Goal: Information Seeking & Learning: Check status

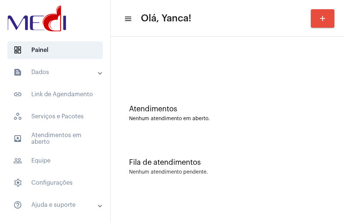
click at [59, 81] on mat-expansion-panel-header "text_snippet_outlined Dados" at bounding box center [57, 72] width 106 height 18
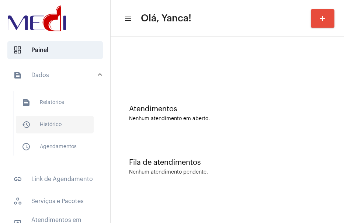
click at [55, 119] on span "history_outlined Histórico" at bounding box center [55, 125] width 78 height 18
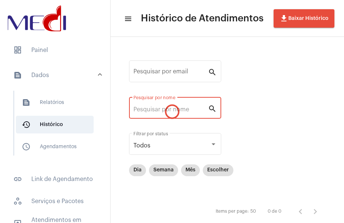
click at [167, 107] on input "Pesquisar por nome" at bounding box center [170, 109] width 74 height 7
paste input "[PERSON_NAME]"
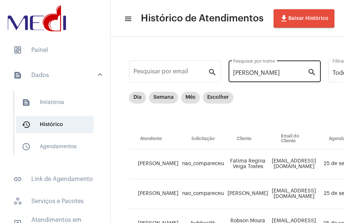
click at [310, 75] on mat-icon "search" at bounding box center [311, 71] width 9 height 9
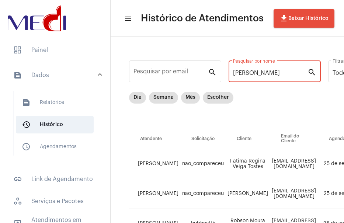
click at [310, 70] on mat-icon "search" at bounding box center [311, 71] width 9 height 9
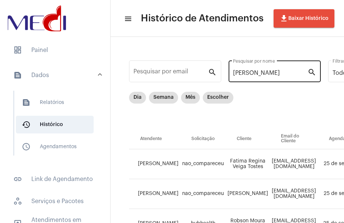
click at [311, 72] on mat-icon "search" at bounding box center [311, 71] width 9 height 9
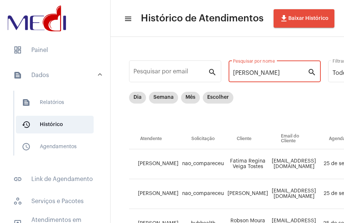
click at [296, 73] on input "[PERSON_NAME]" at bounding box center [270, 73] width 74 height 7
click at [293, 73] on input "[PERSON_NAME]" at bounding box center [270, 73] width 74 height 7
click at [310, 73] on mat-icon "search" at bounding box center [311, 71] width 9 height 9
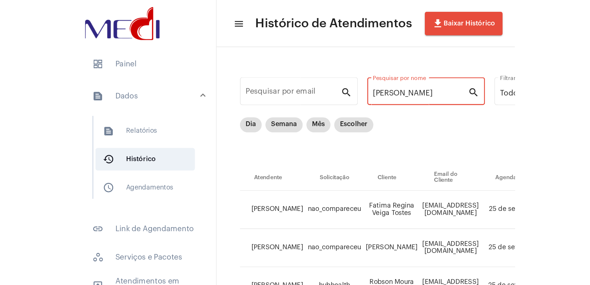
scroll to position [0, 14]
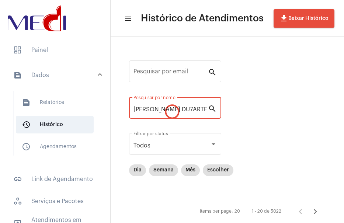
click at [198, 109] on input "[PERSON_NAME] DU7ARTE" at bounding box center [170, 109] width 74 height 7
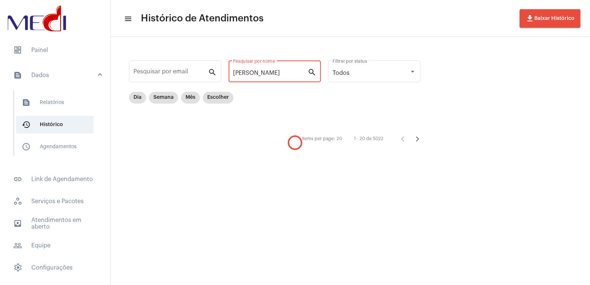
click at [261, 71] on input "[PERSON_NAME]" at bounding box center [270, 73] width 74 height 7
drag, startPoint x: 265, startPoint y: 72, endPoint x: 188, endPoint y: 72, distance: 76.7
click at [188, 72] on div "Pesquisar por email search [PERSON_NAME] Pesquisar por nome search Todos Filtra…" at bounding box center [278, 102] width 321 height 116
click at [281, 100] on div "Dia Semana Mês Escolher" at bounding box center [278, 110] width 299 height 37
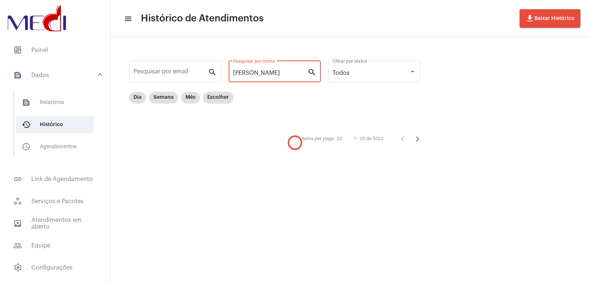
scroll to position [0, 14]
drag, startPoint x: 265, startPoint y: 71, endPoint x: 444, endPoint y: 98, distance: 181.1
click at [344, 97] on div "Pesquisar por email search [PERSON_NAME] Pesquisar por nome search Todos Filtra…" at bounding box center [350, 102] width 479 height 131
type input "[PERSON_NAME]"
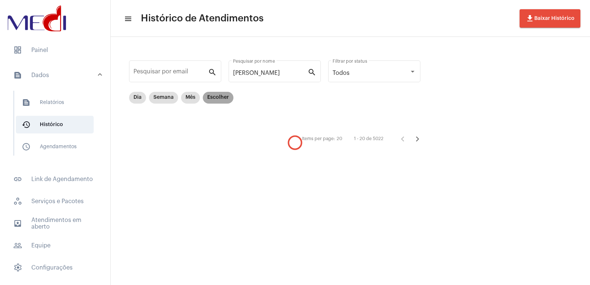
click at [220, 99] on mat-chip "Escolher" at bounding box center [218, 98] width 31 height 12
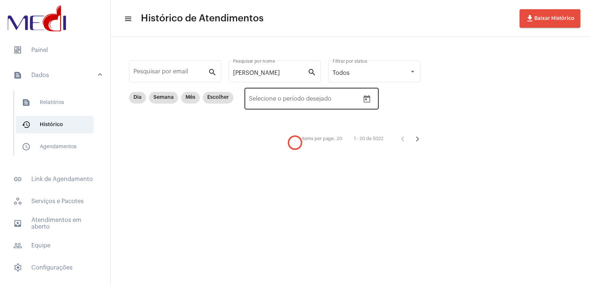
drag, startPoint x: 273, startPoint y: 94, endPoint x: 289, endPoint y: 98, distance: 16.6
click at [283, 98] on div "Data de início – Selecione o período desejado" at bounding box center [304, 97] width 111 height 23
click at [344, 103] on icon "Open calendar" at bounding box center [366, 99] width 9 height 9
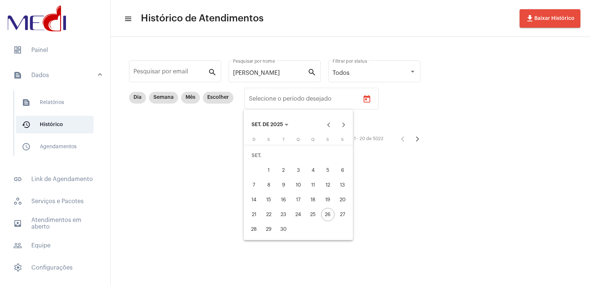
click at [313, 217] on div "25" at bounding box center [312, 214] width 13 height 13
type input "[DATE]"
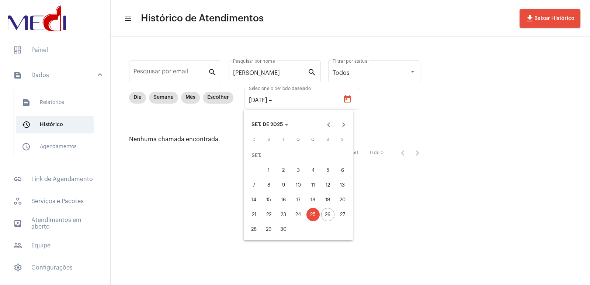
click at [309, 218] on div "25" at bounding box center [312, 214] width 13 height 13
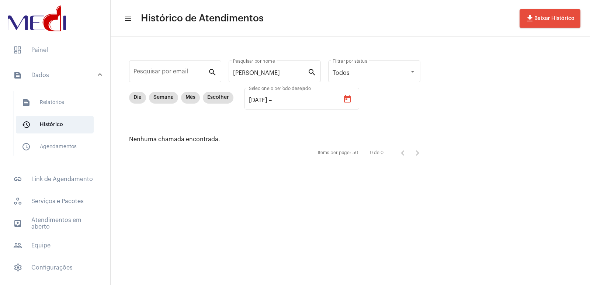
type input "[DATE]"
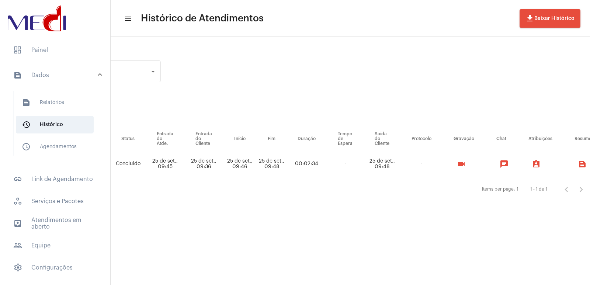
scroll to position [0, 261]
click at [344, 167] on mat-icon "videocam" at bounding box center [459, 164] width 9 height 9
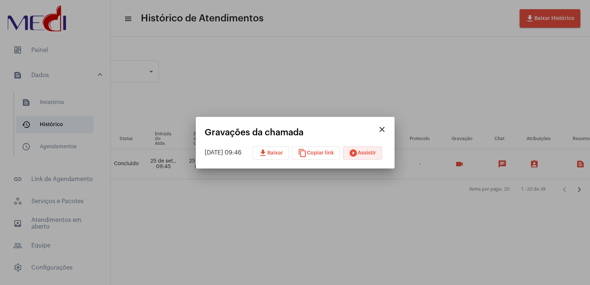
click at [344, 154] on span "play_circle_filled Assistir" at bounding box center [362, 152] width 27 height 5
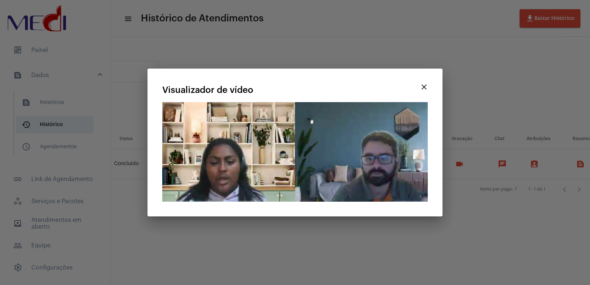
click at [344, 155] on video "Seu navegador não suporta a reprodução deste vídeo." at bounding box center [294, 152] width 265 height 100
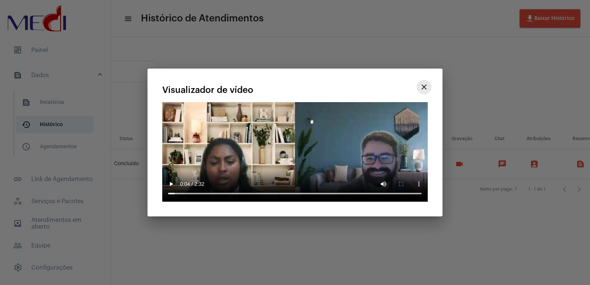
click at [344, 89] on mat-icon "close" at bounding box center [423, 87] width 9 height 9
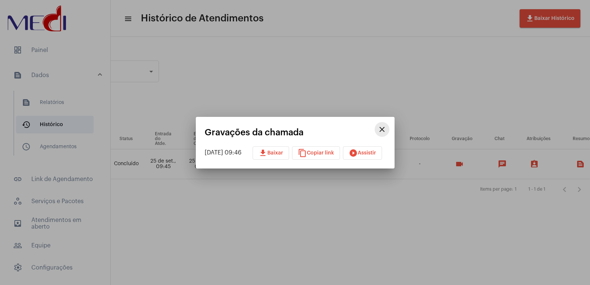
click at [344, 125] on mat-icon "close" at bounding box center [381, 129] width 9 height 9
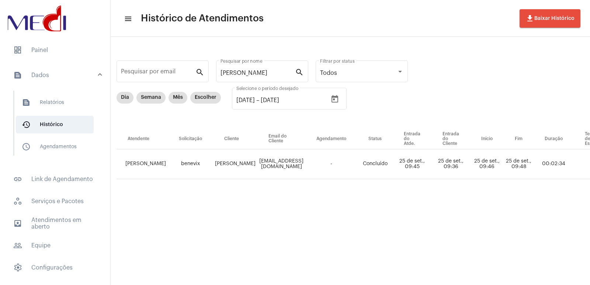
scroll to position [0, 0]
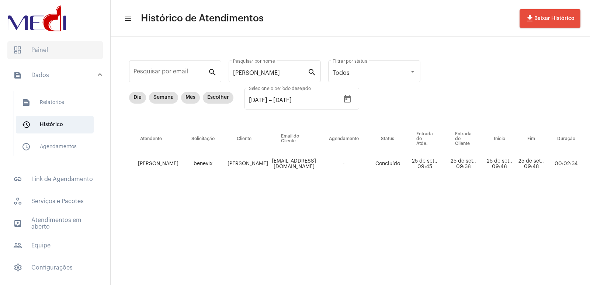
click at [34, 58] on span "dashboard Painel" at bounding box center [54, 50] width 95 height 18
